Goal: Task Accomplishment & Management: Manage account settings

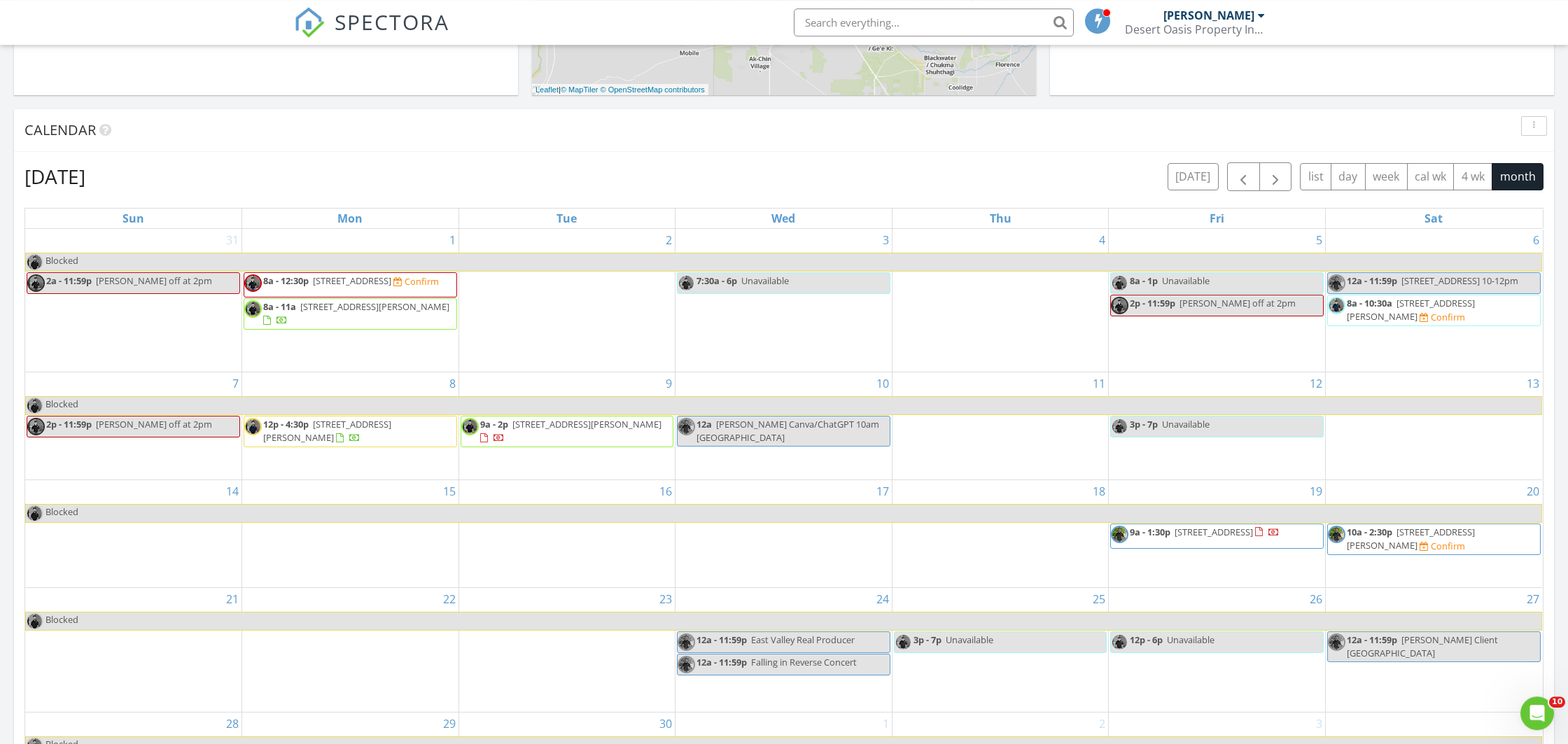
scroll to position [491, 0]
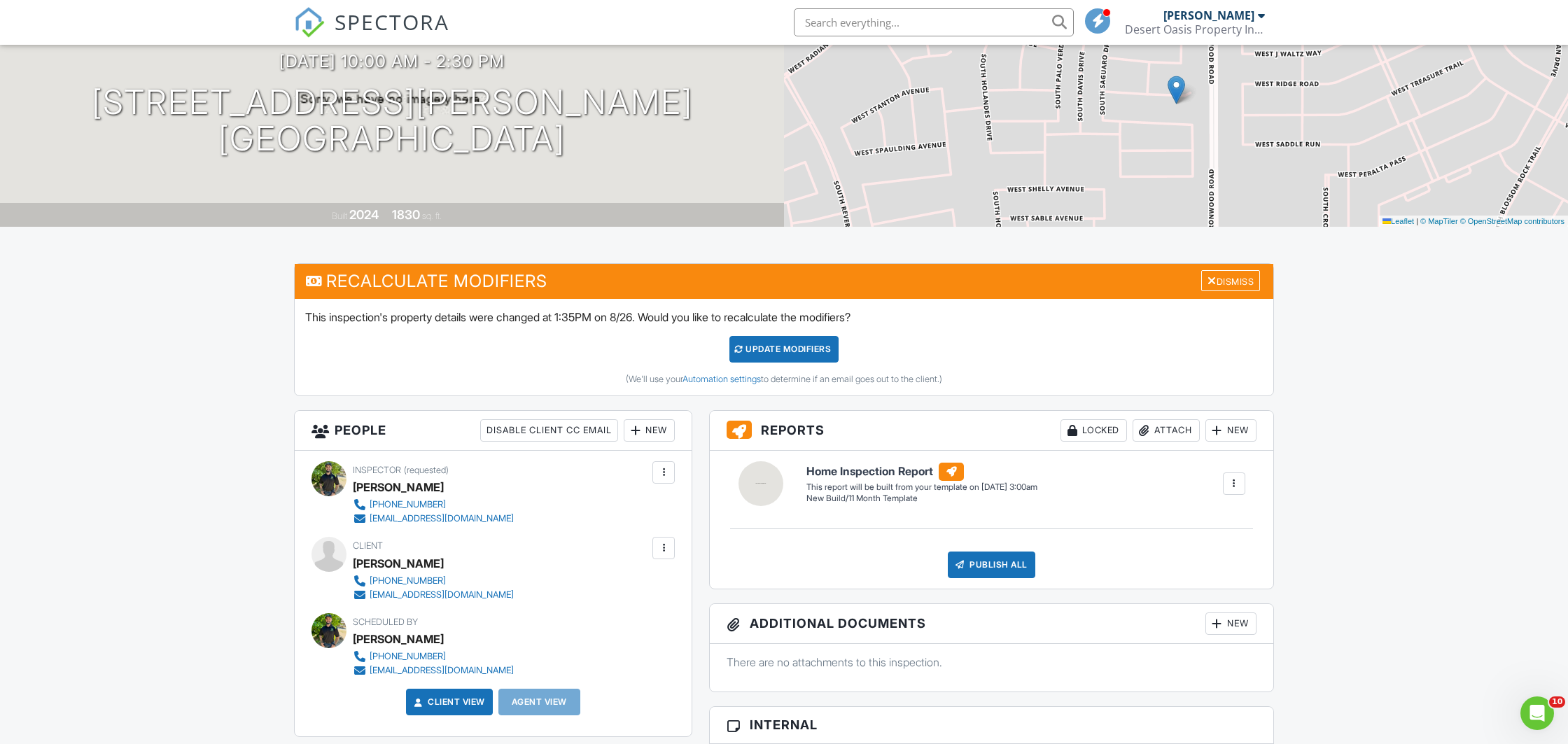
click at [351, 28] on span "SPECTORA" at bounding box center [392, 21] width 115 height 30
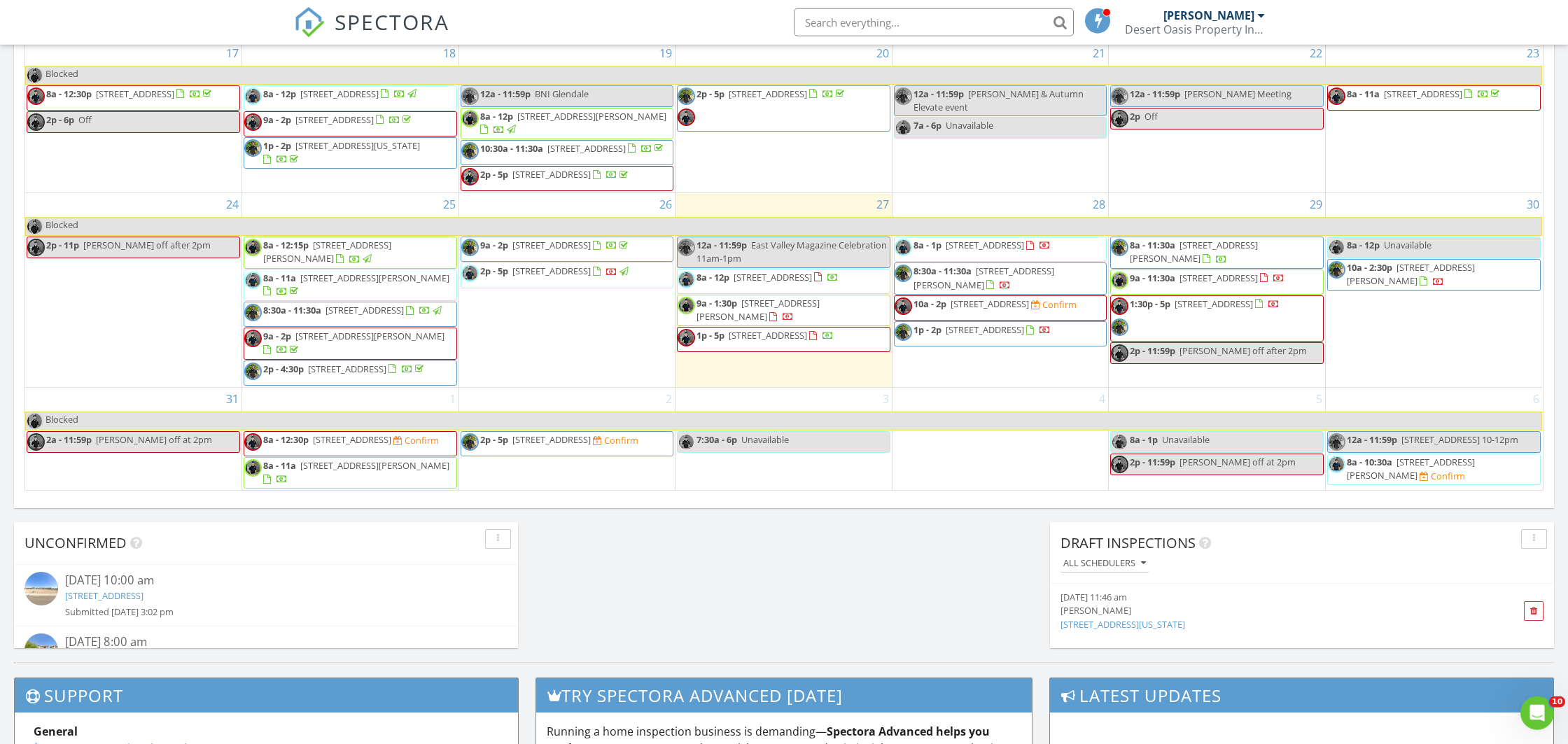
scroll to position [808, 0]
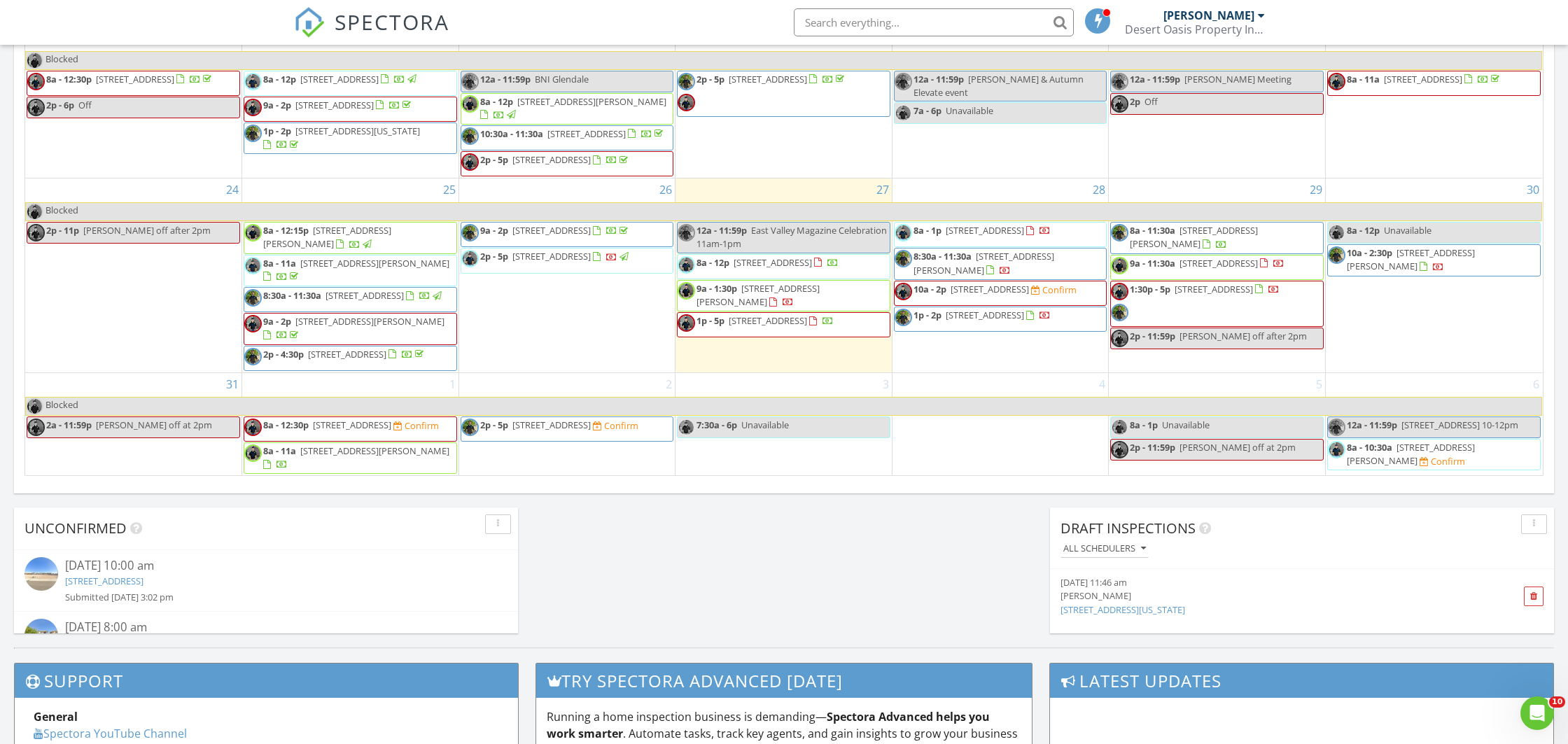
click at [1398, 462] on span "8a - 10:30a 3733 W Flynn Ln, Phoenix 85019 Confirm" at bounding box center [1434, 454] width 212 height 27
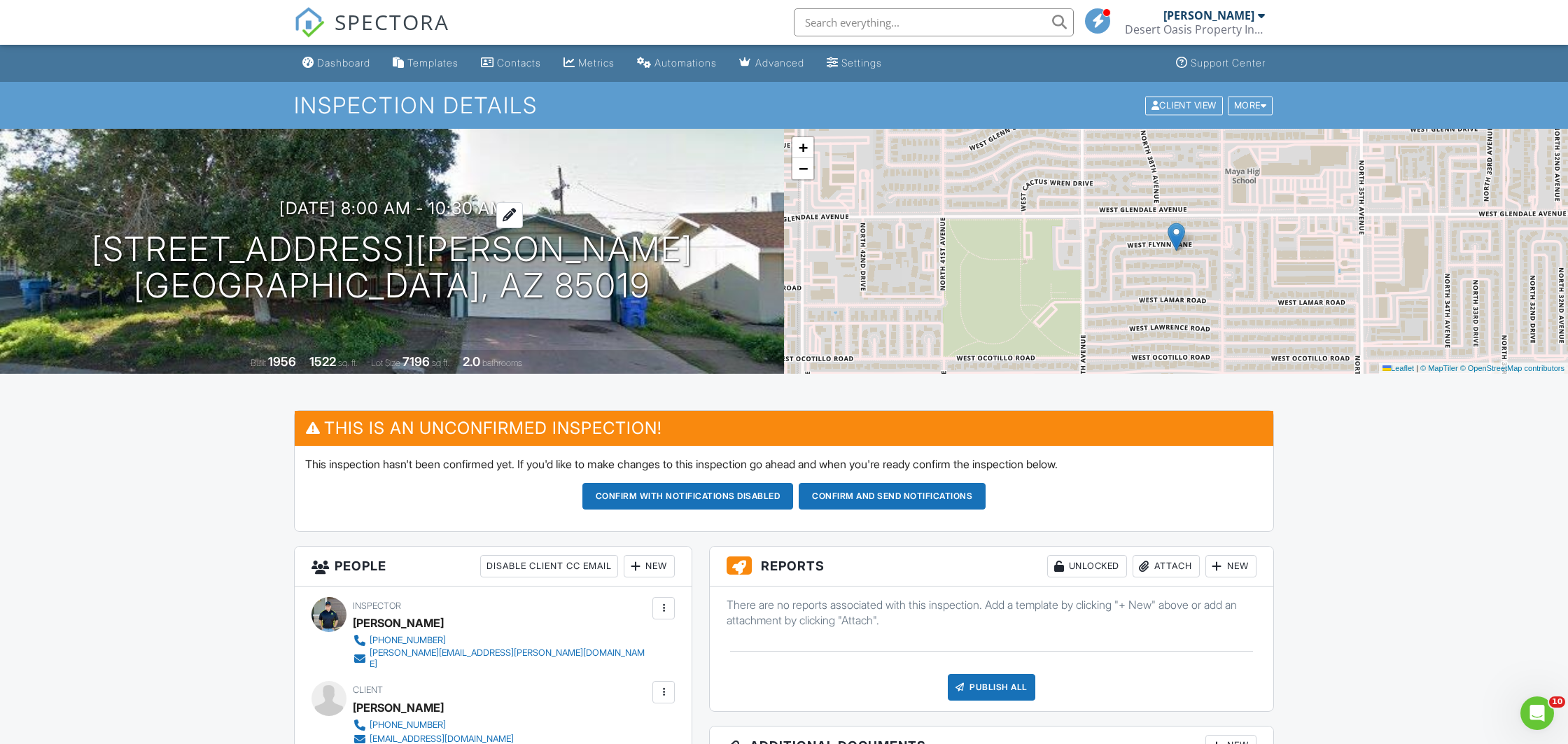
click at [337, 203] on h3 "09/06/2025 8:00 am - 10:30 am" at bounding box center [393, 208] width 226 height 19
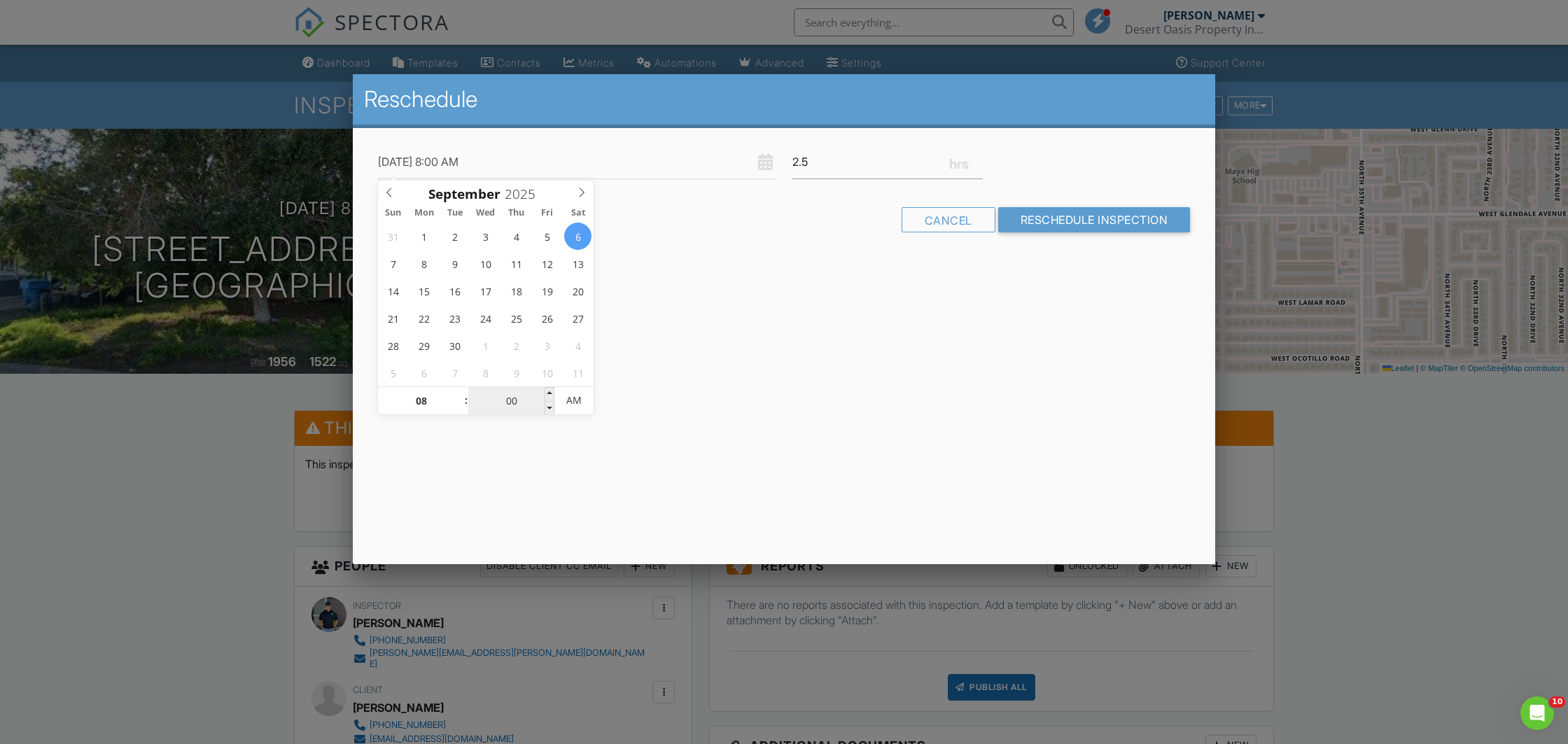
click at [514, 407] on input "00" at bounding box center [511, 400] width 86 height 28
type input "09/06/2025 8:03 AM"
type input "03"
type input "09/06/2025 8:30 AM"
type input "30"
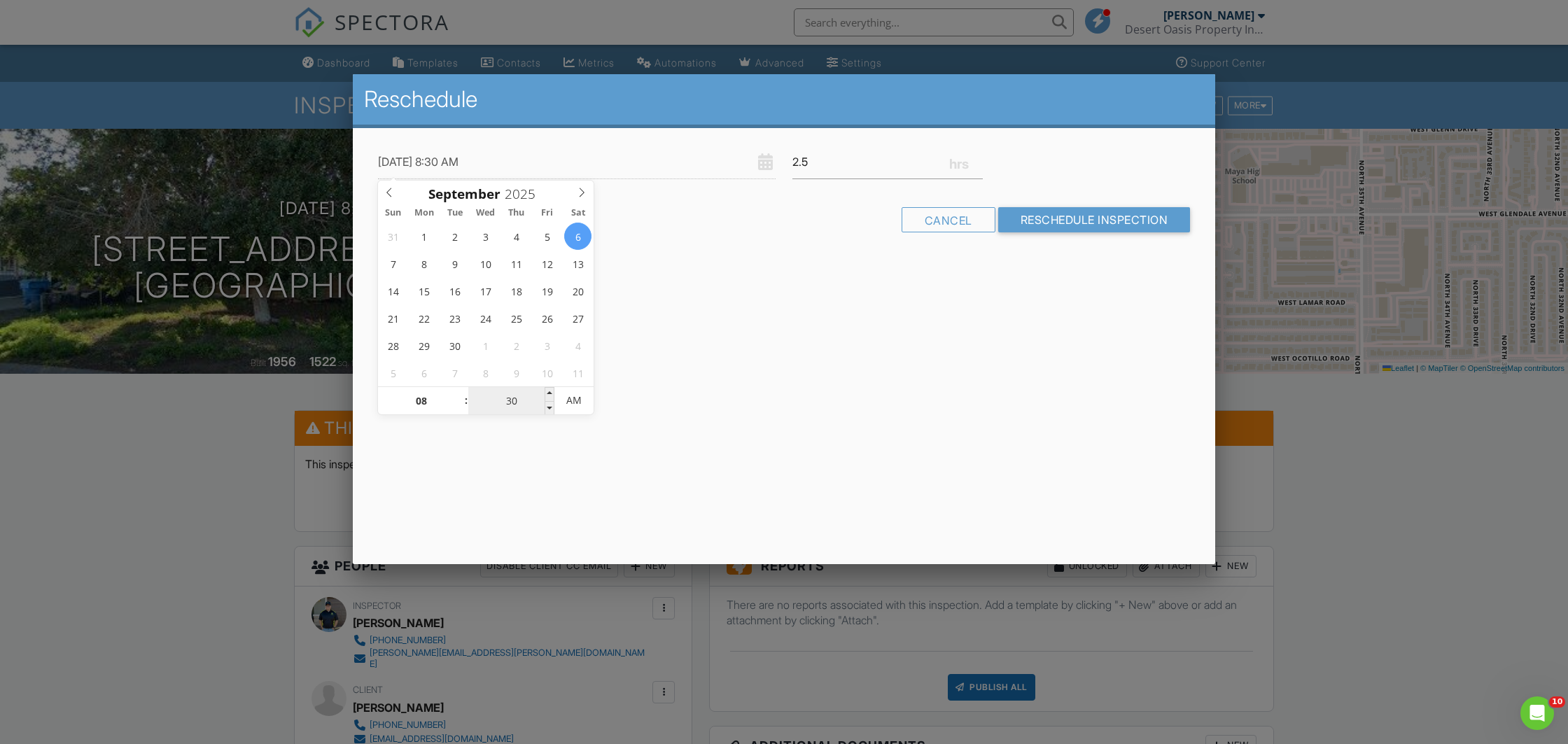
type input "09/06/2025 8:03 AM"
type input "03"
type input "09/06/2025 8:00 AM"
type input "00"
click at [933, 221] on div "Cancel" at bounding box center [948, 220] width 94 height 25
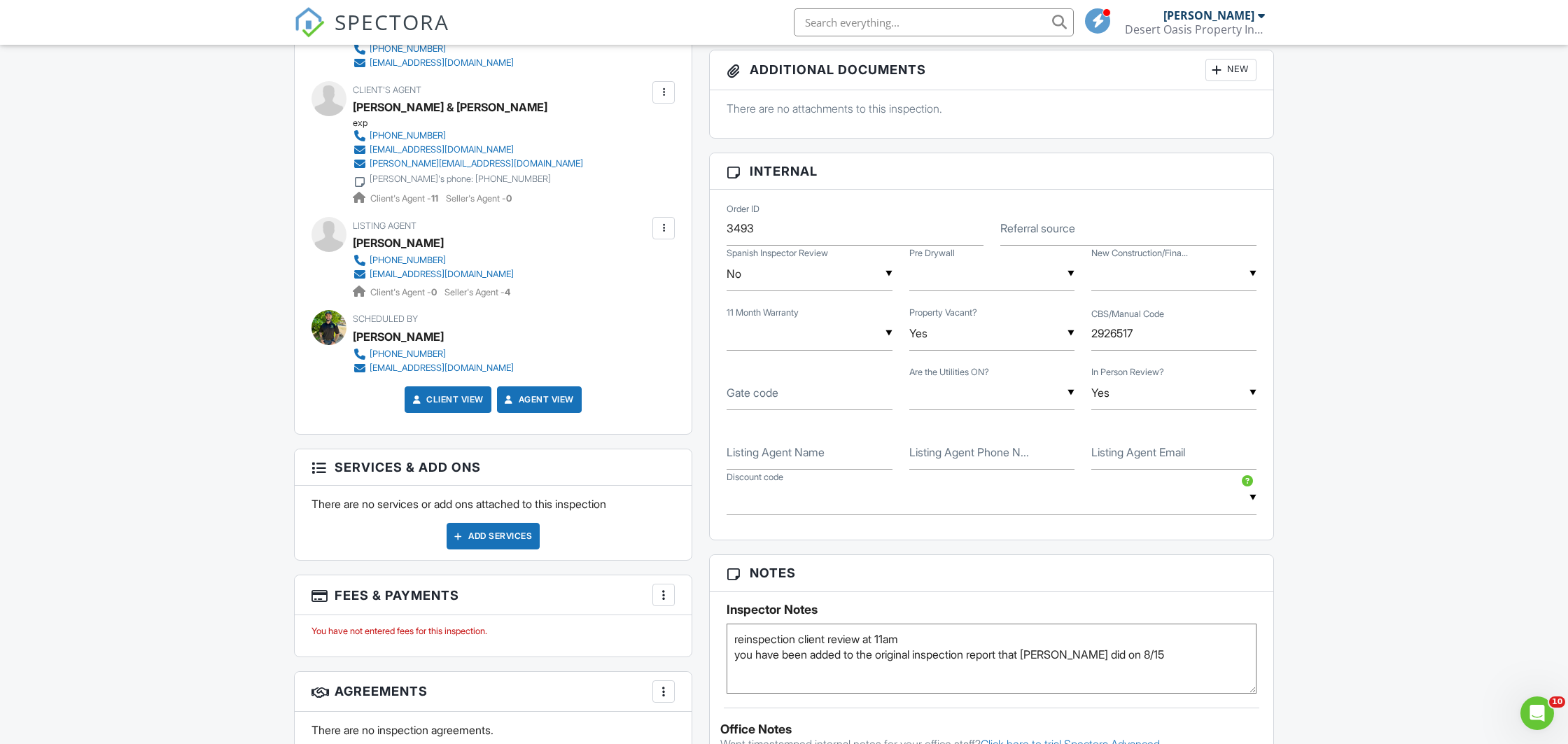
scroll to position [735, 0]
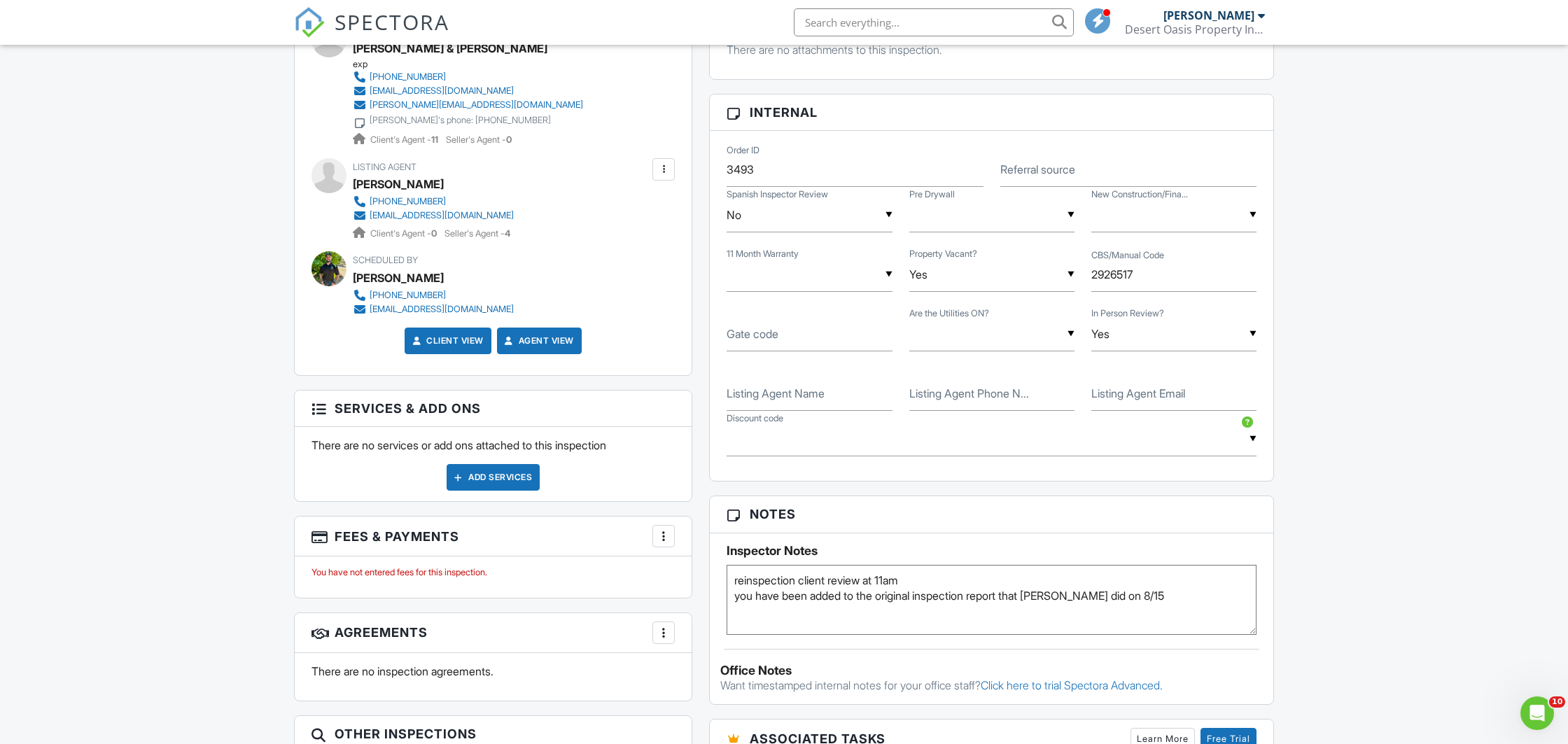
click at [468, 469] on div "Add Services" at bounding box center [493, 476] width 93 height 26
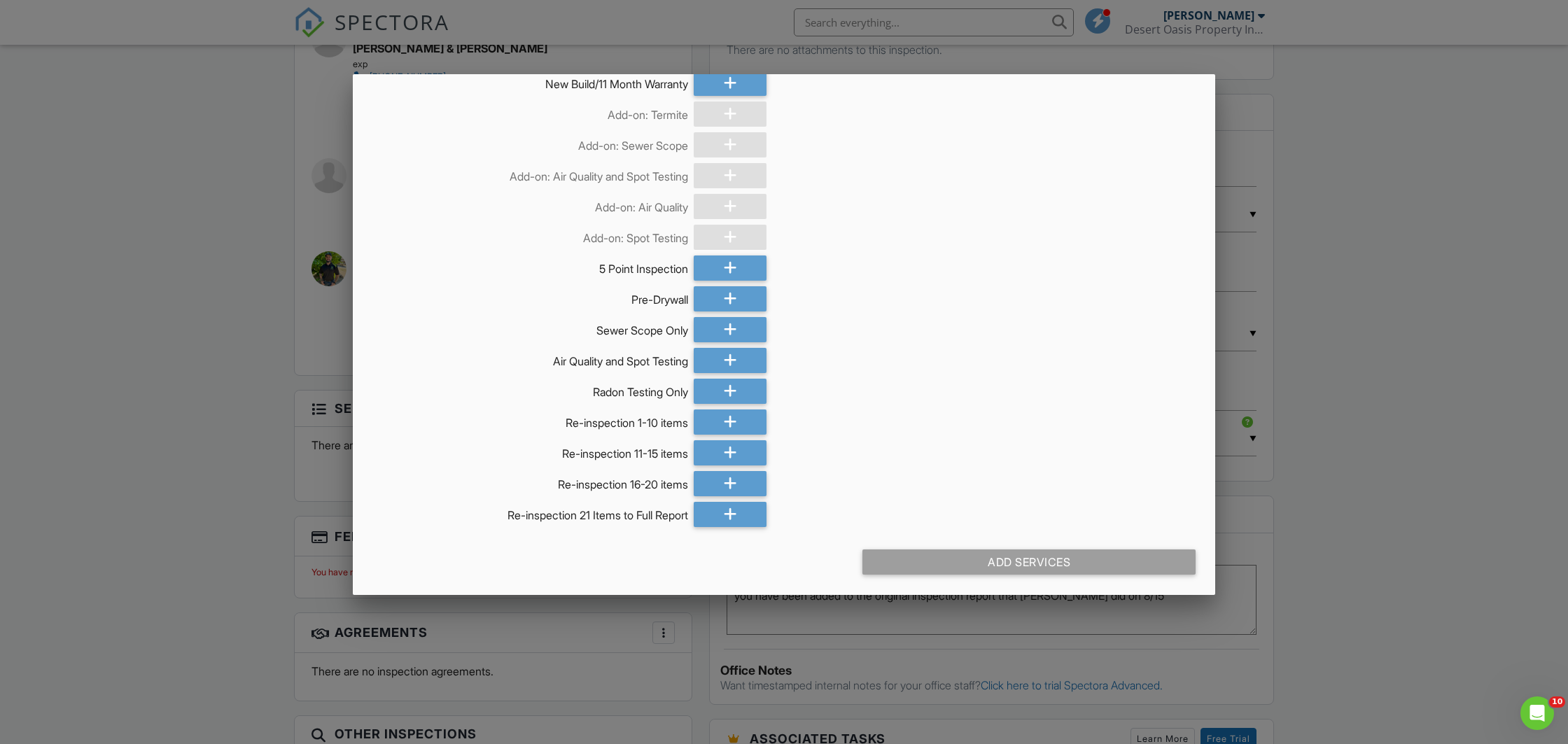
scroll to position [374, 0]
click at [737, 425] on icon at bounding box center [731, 421] width 14 height 25
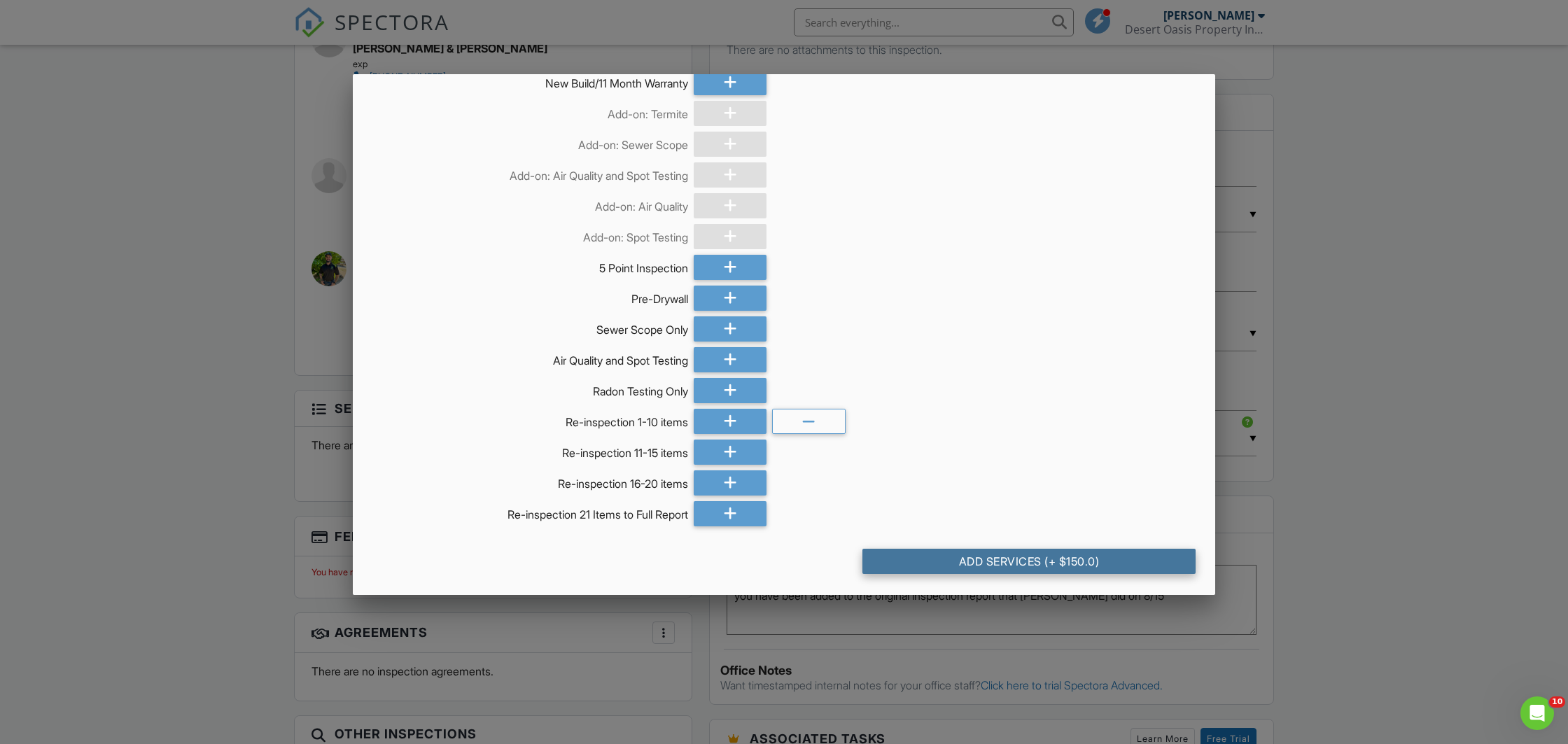
click at [961, 562] on div "Add Services (+ $150.0)" at bounding box center [1029, 562] width 333 height 25
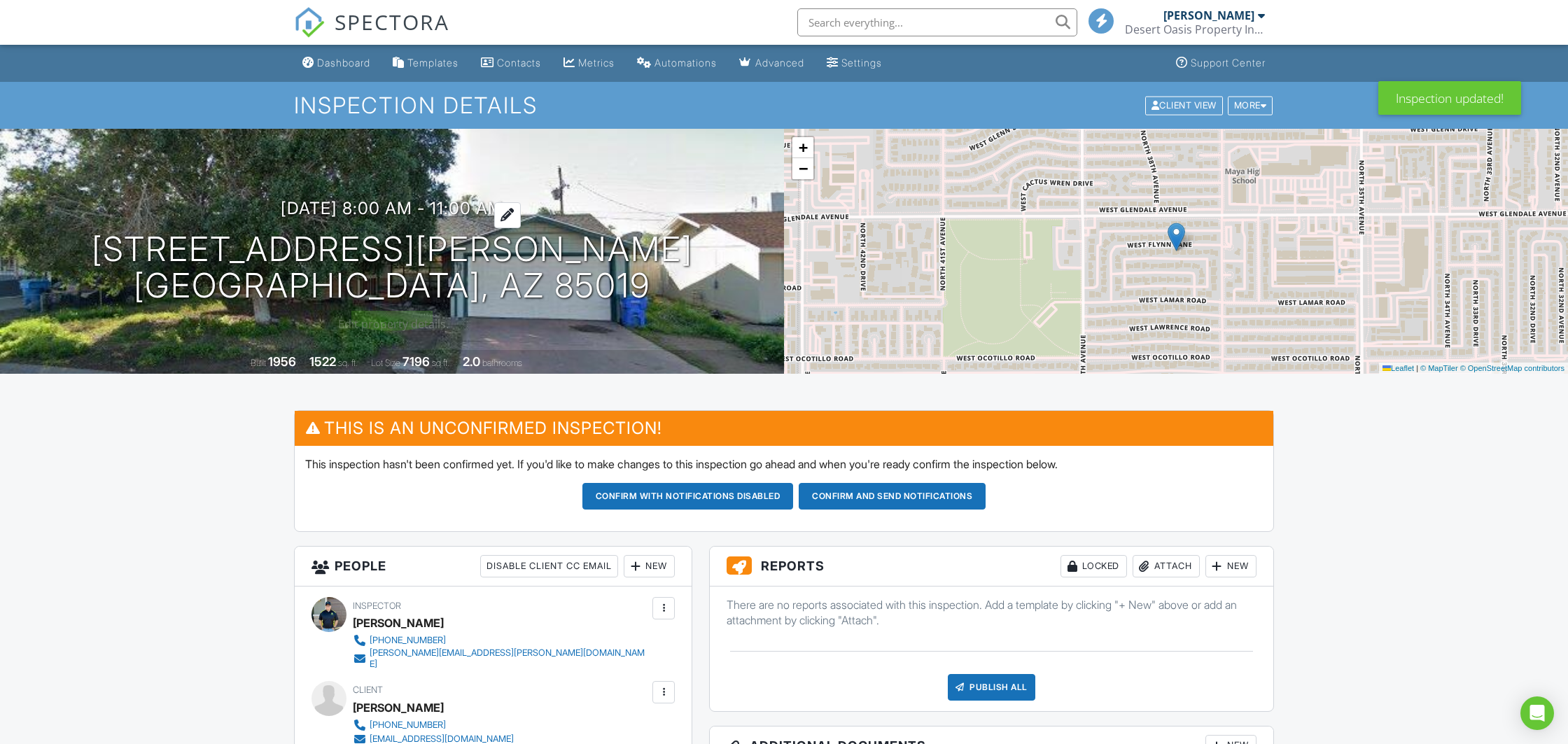
click at [372, 215] on h3 "[DATE] 8:00 am - 11:00 am" at bounding box center [392, 208] width 223 height 19
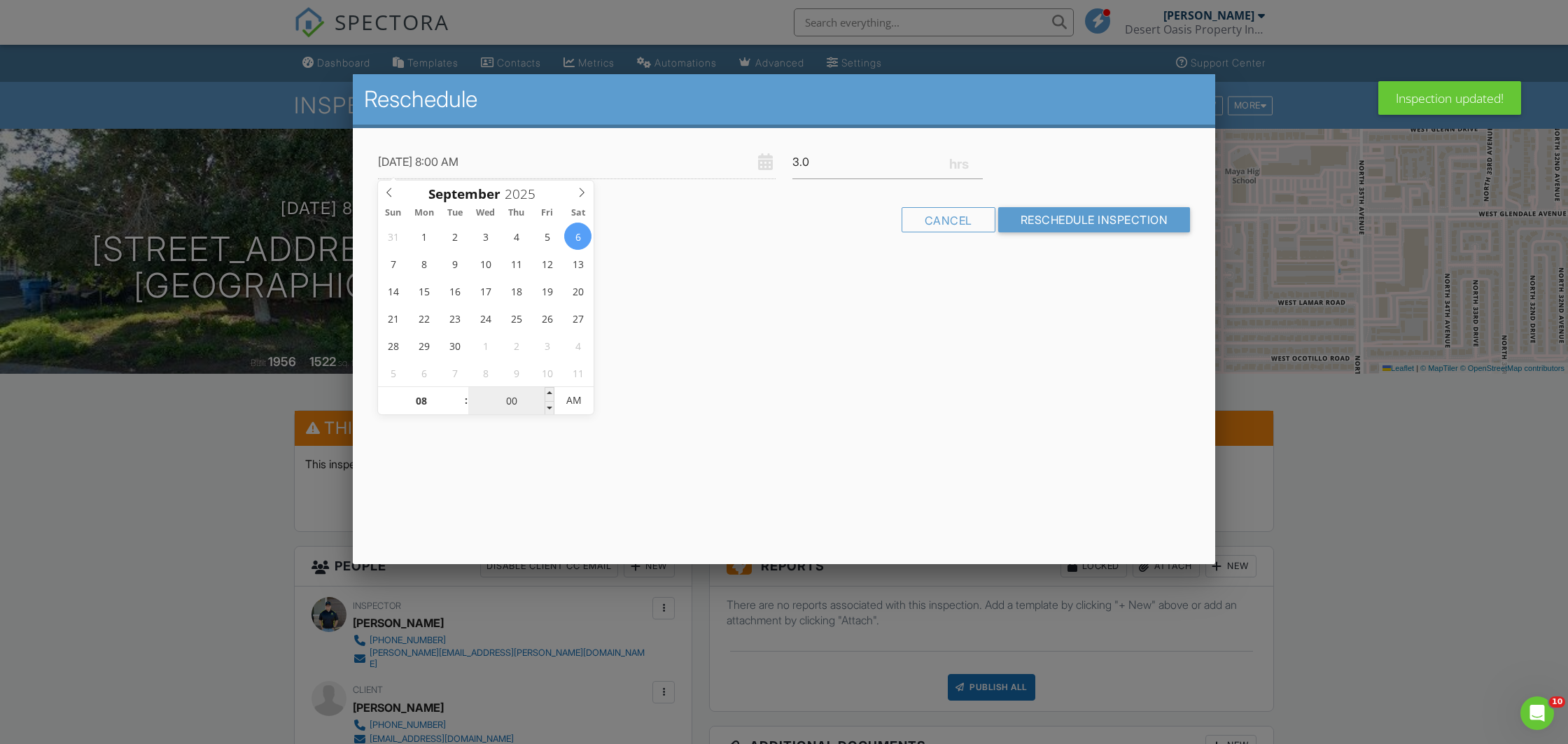
click at [513, 399] on input "00" at bounding box center [511, 400] width 86 height 28
click at [225, 486] on div at bounding box center [784, 394] width 1568 height 930
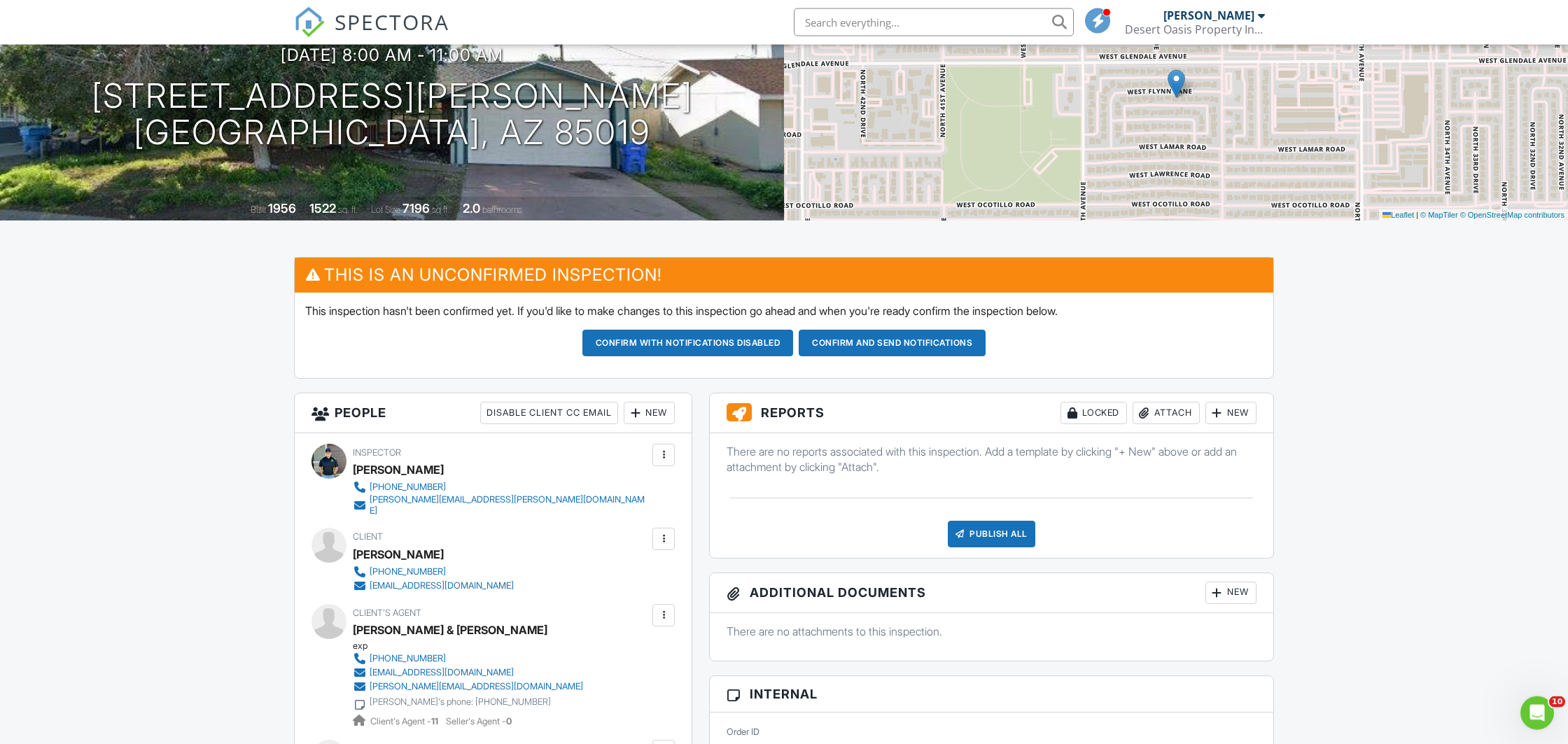
scroll to position [73, 0]
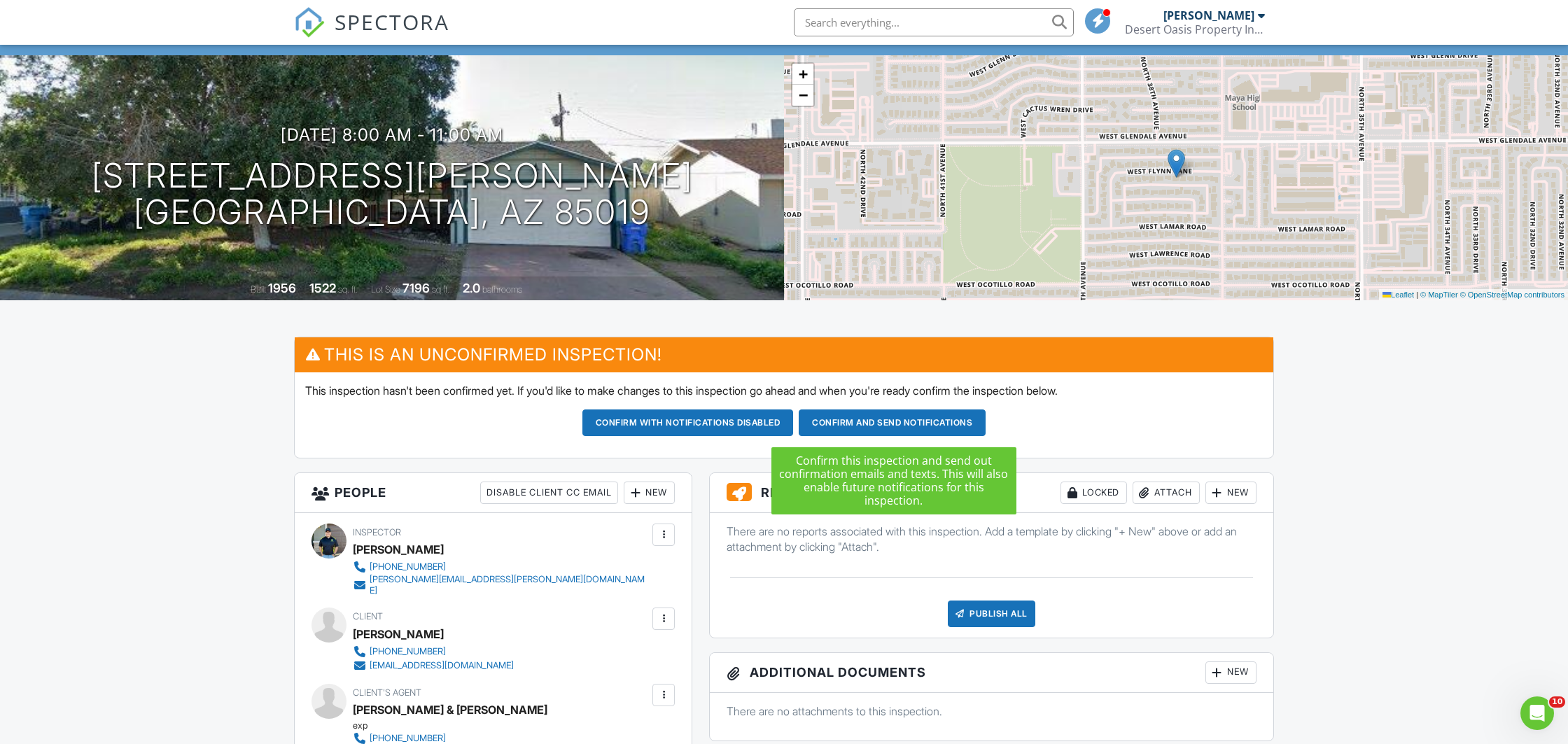
click at [794, 417] on button "Confirm and send notifications" at bounding box center [689, 422] width 211 height 26
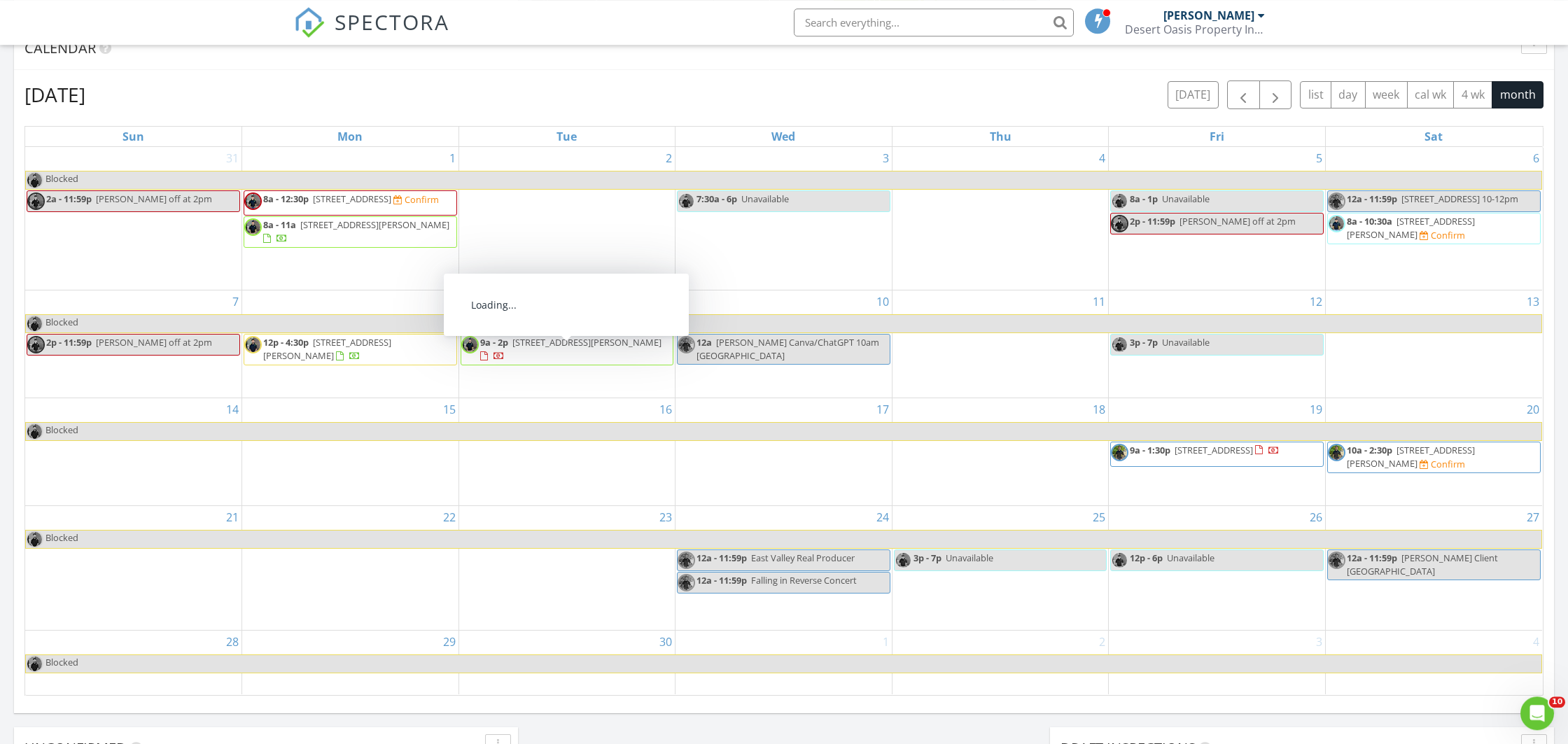
scroll to position [564, 0]
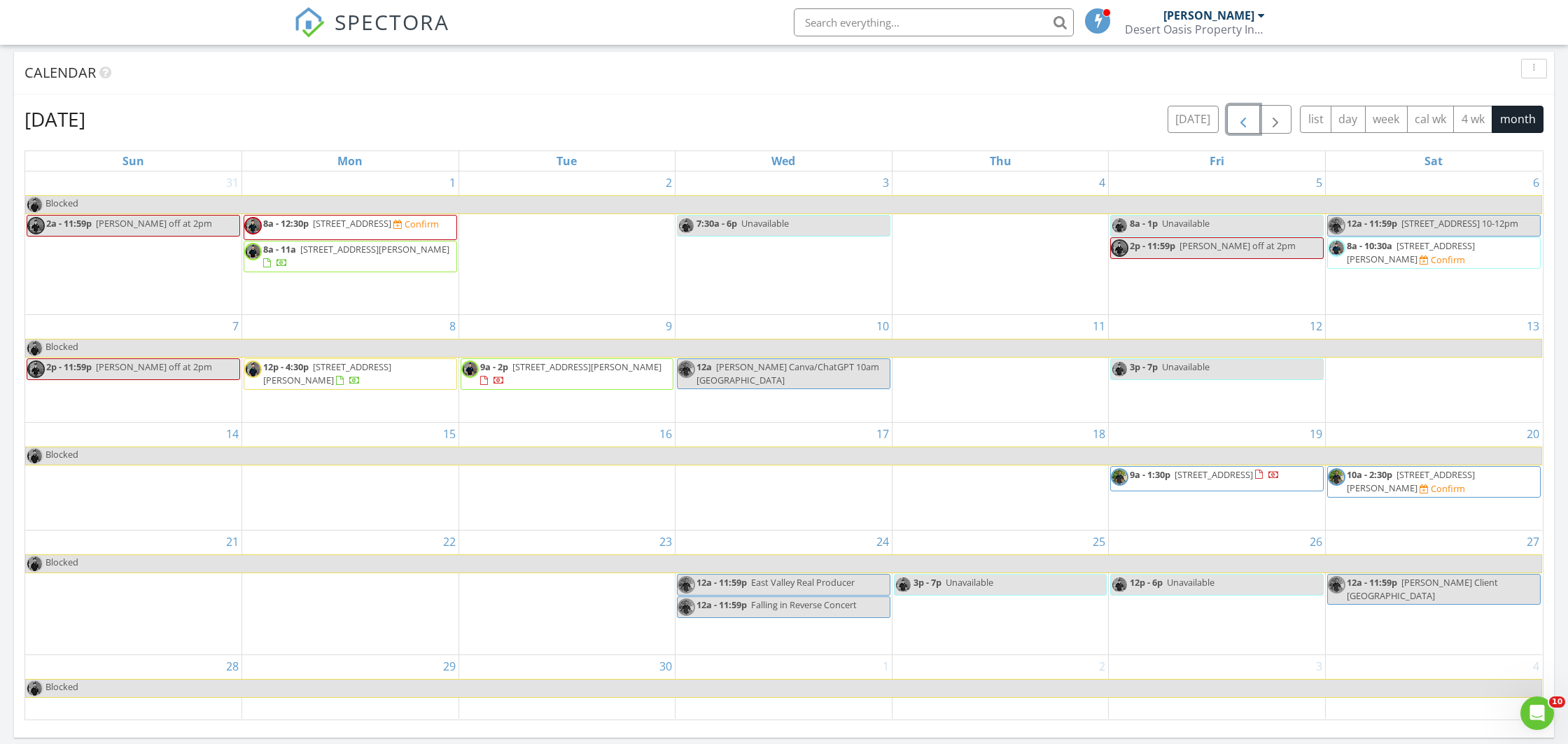
click at [1249, 124] on span "button" at bounding box center [1244, 120] width 17 height 17
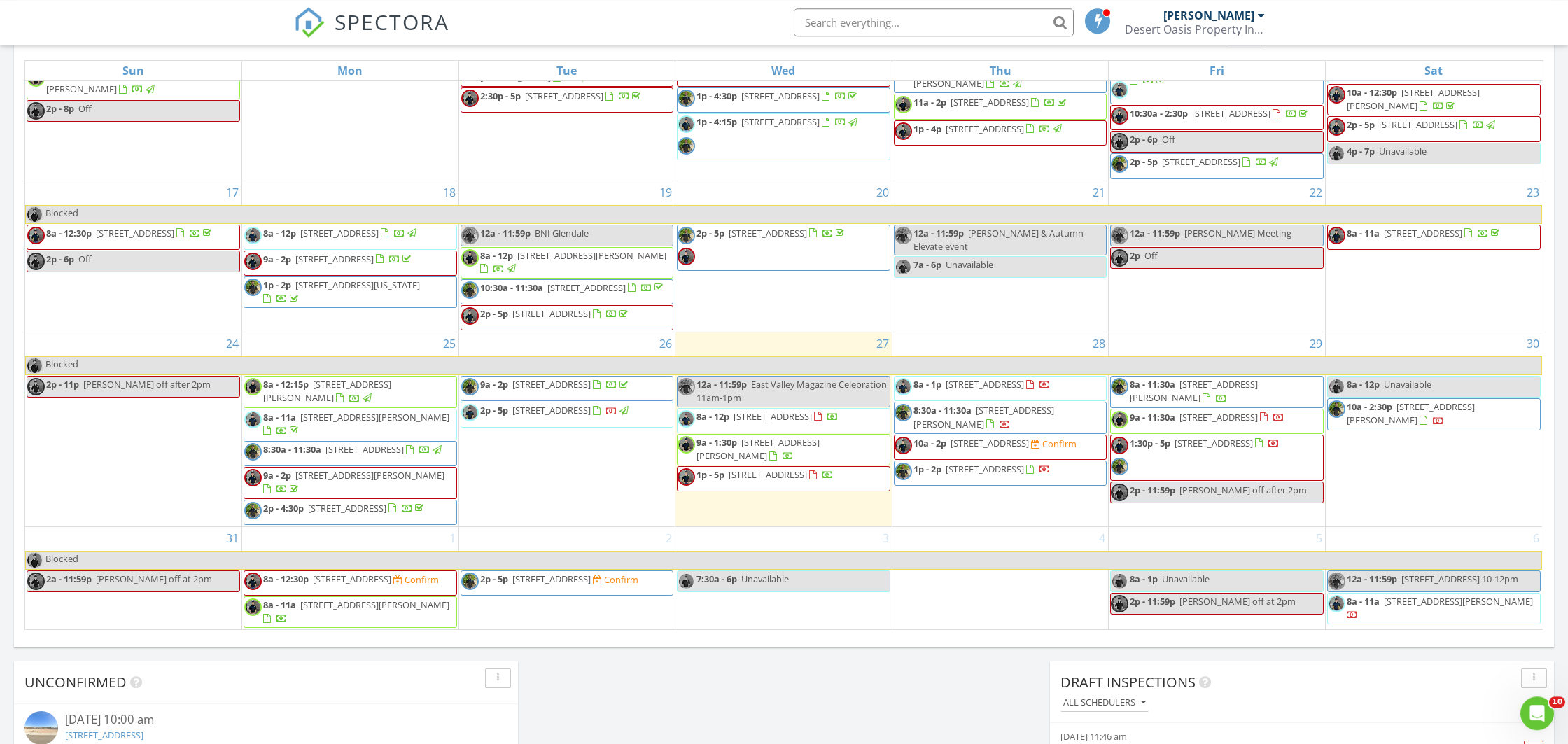
scroll to position [785, 0]
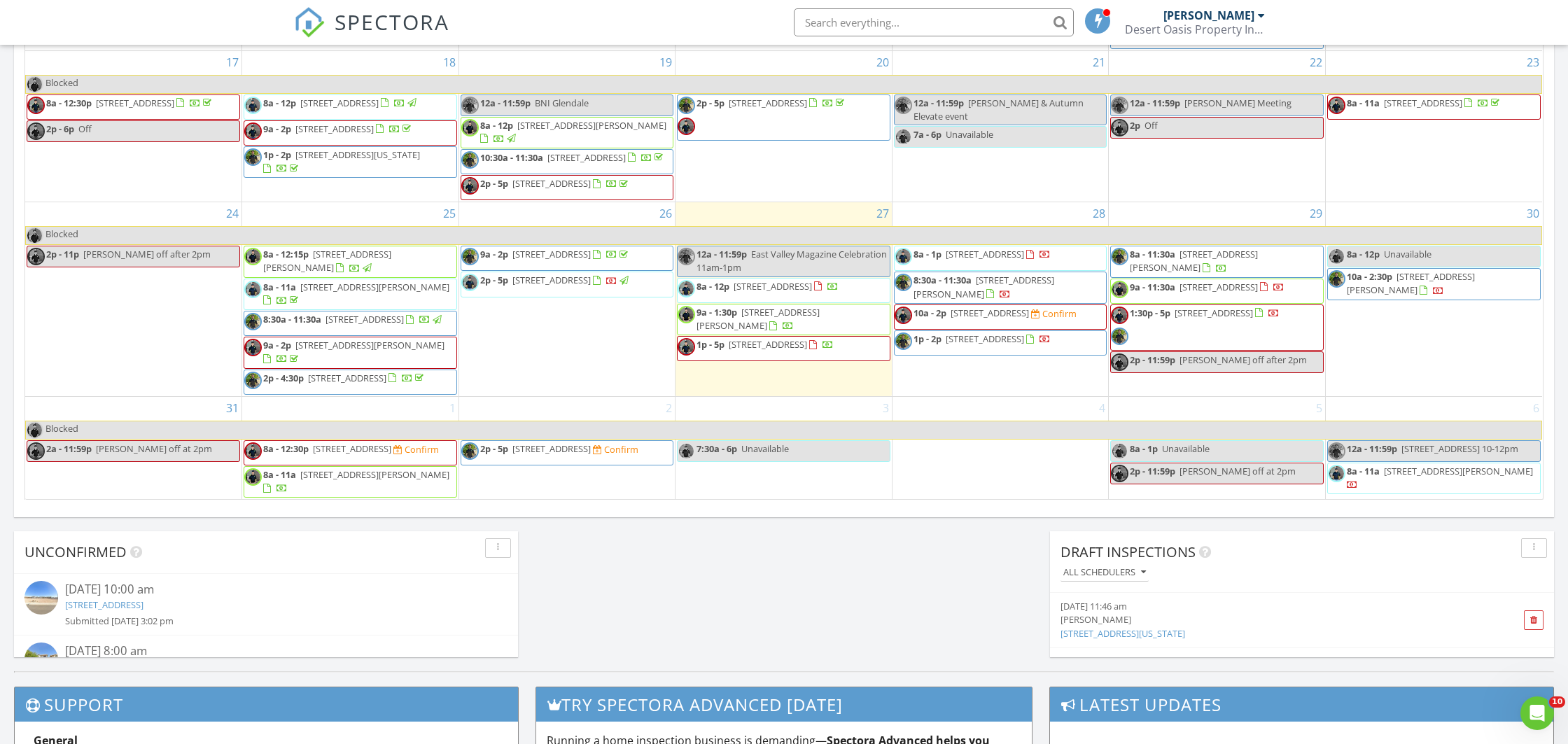
click at [789, 306] on span "9a - 1:30p [STREET_ADDRESS][PERSON_NAME]" at bounding box center [783, 319] width 212 height 27
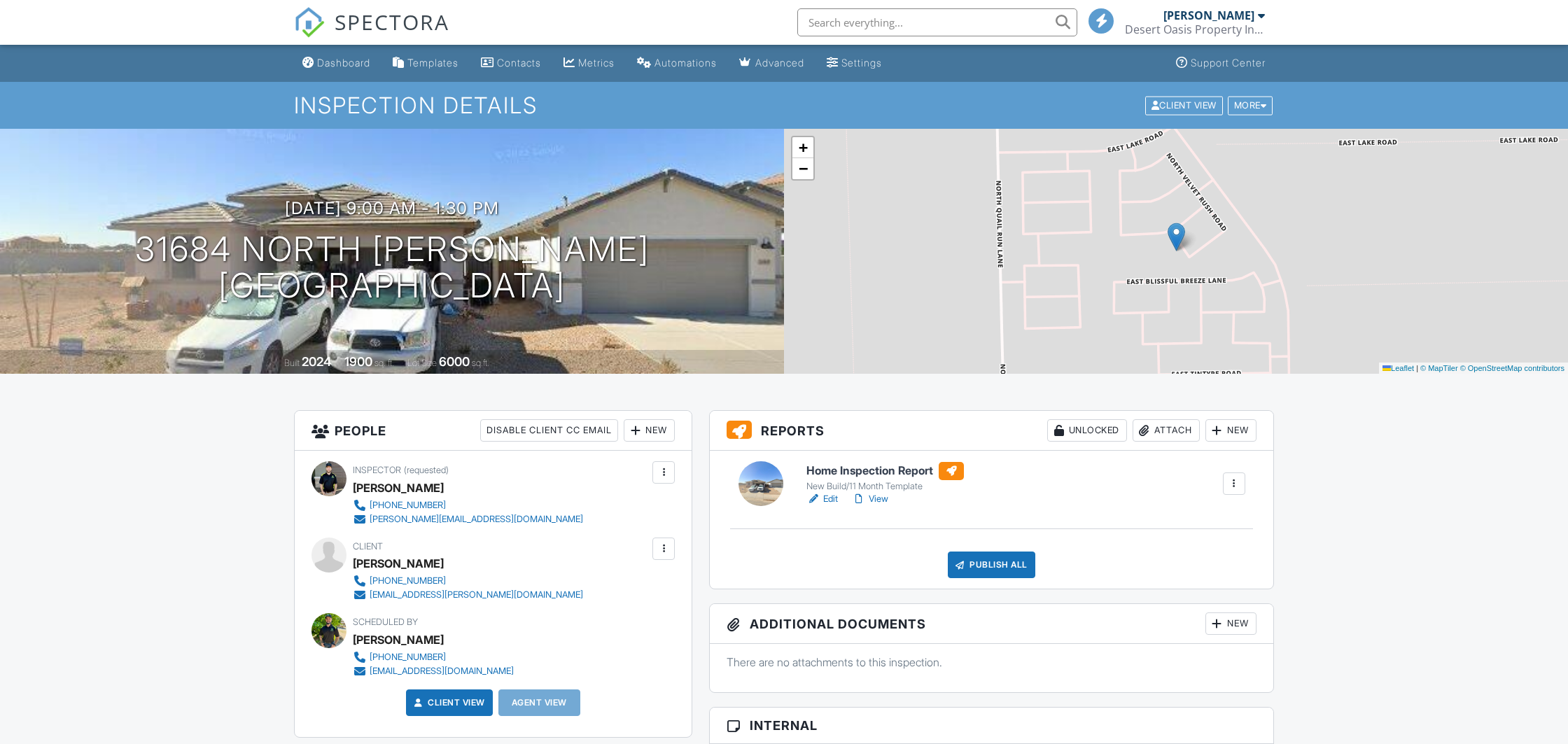
scroll to position [661, 0]
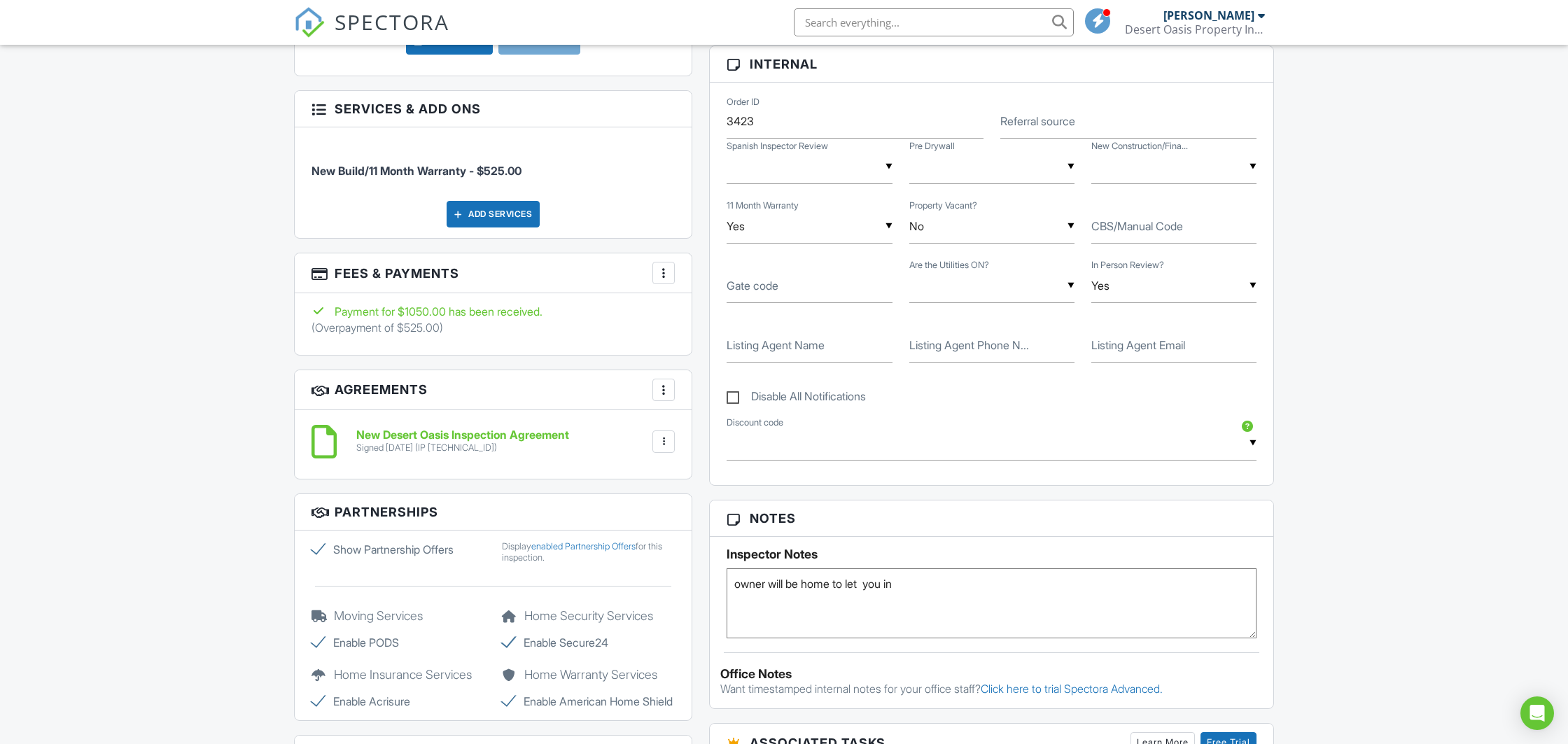
click at [667, 275] on div at bounding box center [663, 273] width 14 height 14
click at [712, 317] on li "Edit Fees & Payments" at bounding box center [733, 315] width 146 height 35
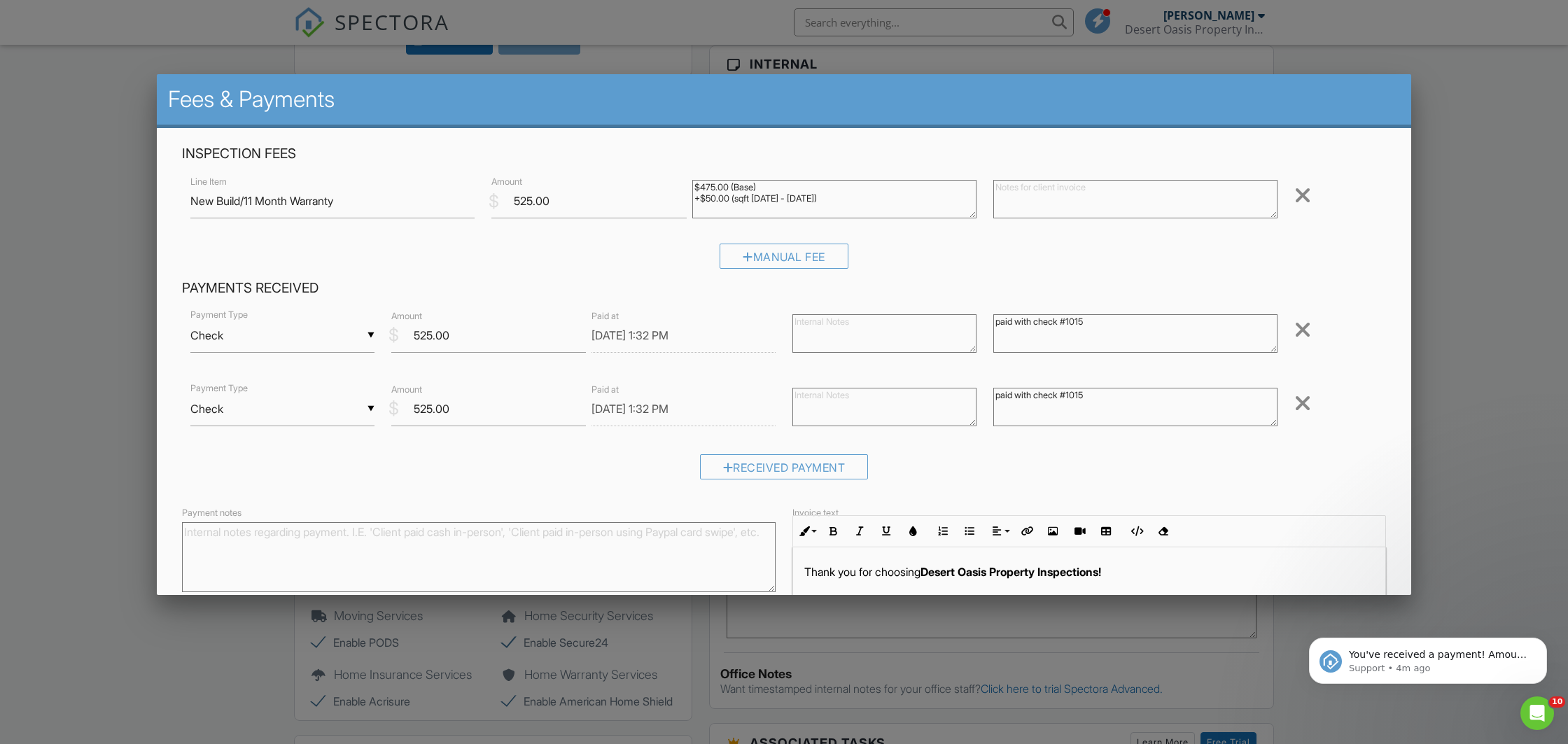
click at [1303, 319] on div at bounding box center [1303, 329] width 17 height 23
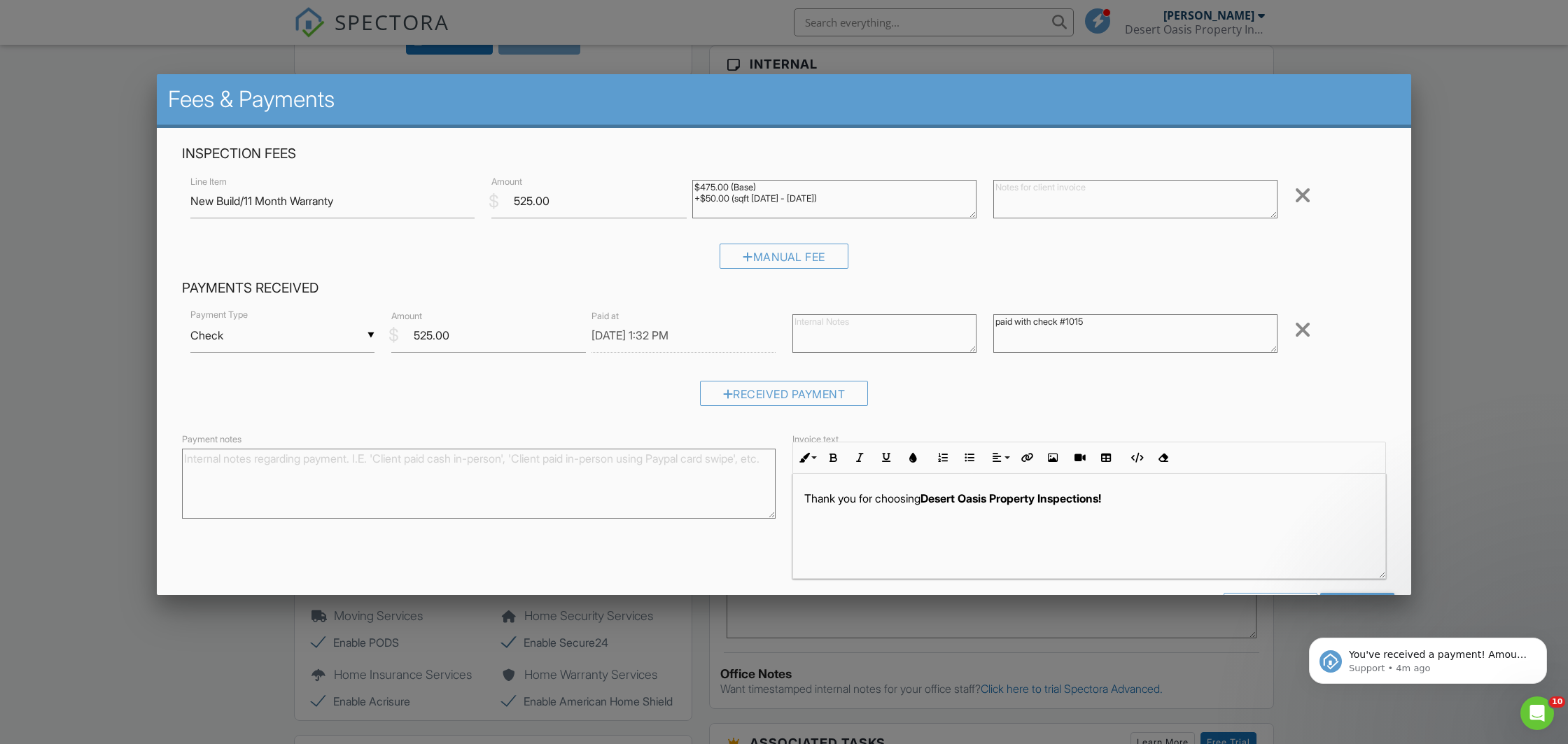
scroll to position [47, 0]
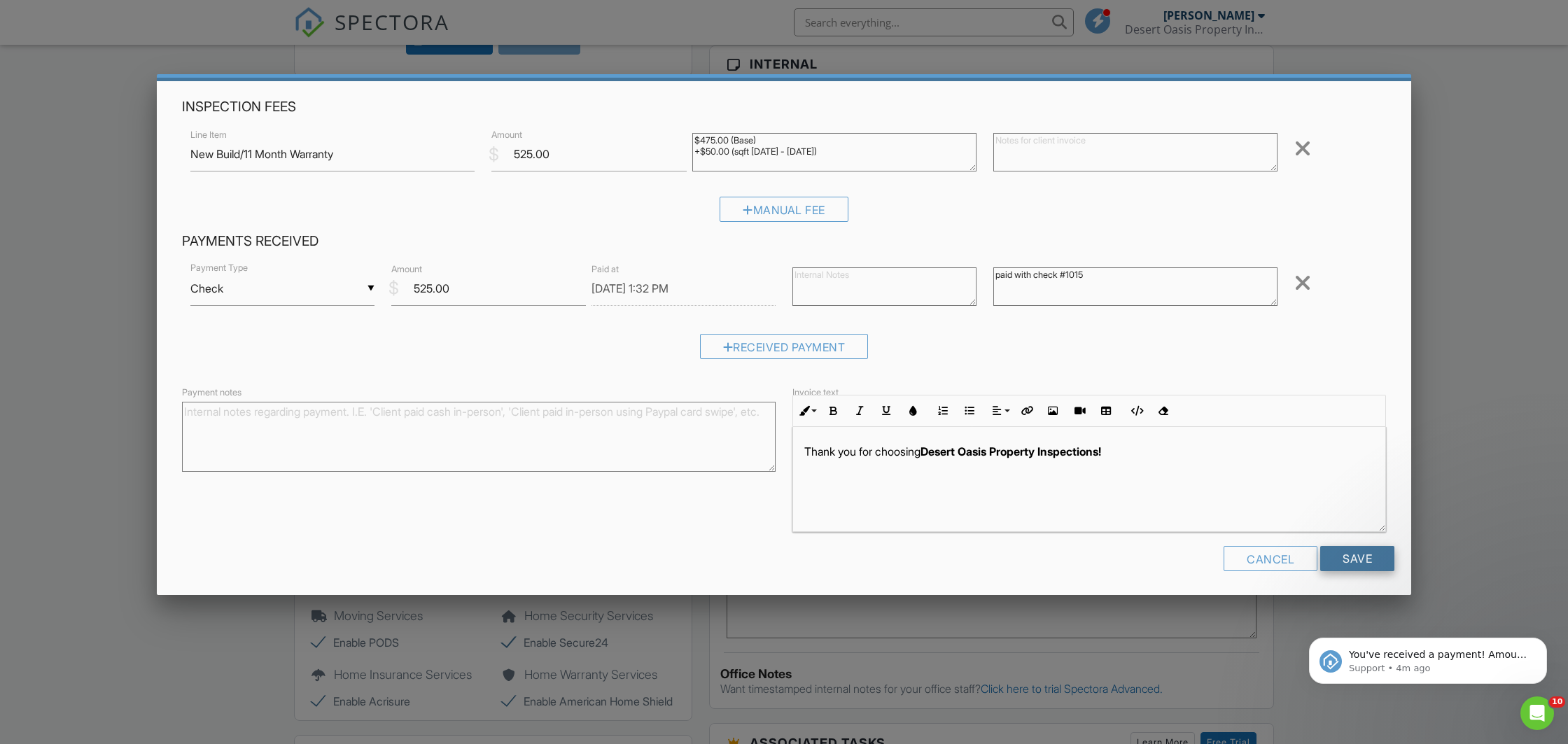
click at [1371, 548] on input "Save" at bounding box center [1358, 558] width 74 height 25
